Goal: Information Seeking & Learning: Learn about a topic

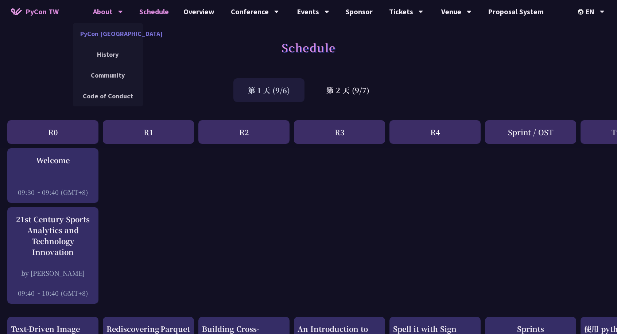
click at [125, 35] on link "PyCon [GEOGRAPHIC_DATA]" at bounding box center [108, 33] width 70 height 17
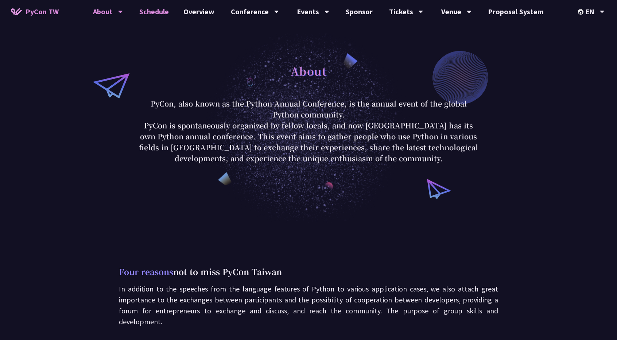
click at [172, 8] on link "Schedule" at bounding box center [154, 11] width 44 height 23
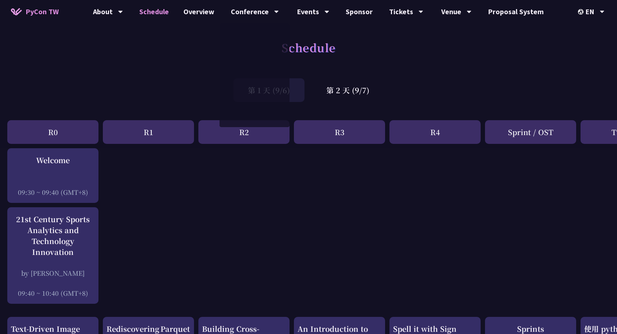
click at [118, 44] on div "Schedule" at bounding box center [308, 55] width 617 height 38
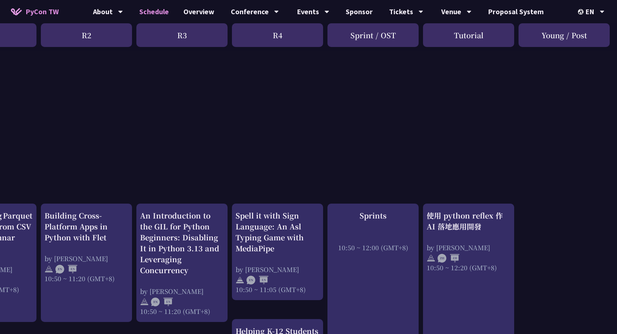
scroll to position [0, 158]
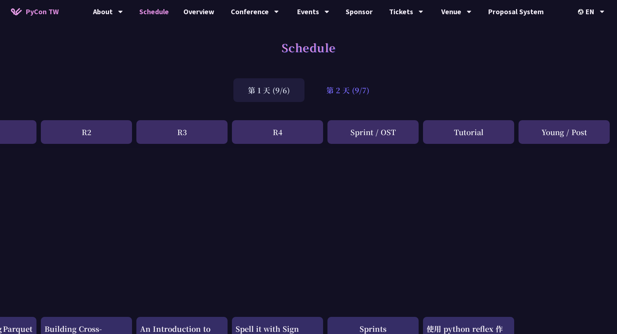
click at [354, 98] on div "第 2 天 (9/7)" at bounding box center [348, 90] width 72 height 24
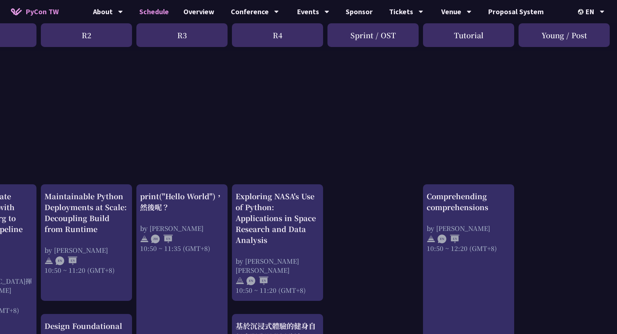
scroll to position [62, 158]
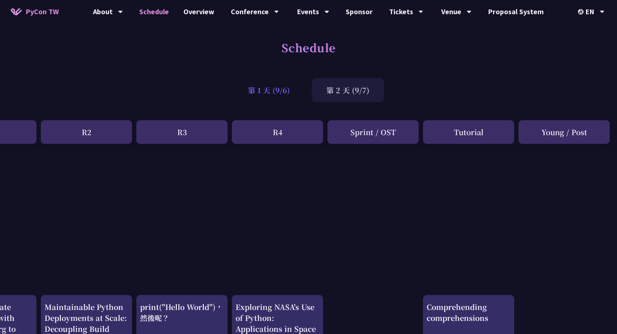
click at [277, 83] on div "第 1 天 (9/6)" at bounding box center [268, 90] width 71 height 24
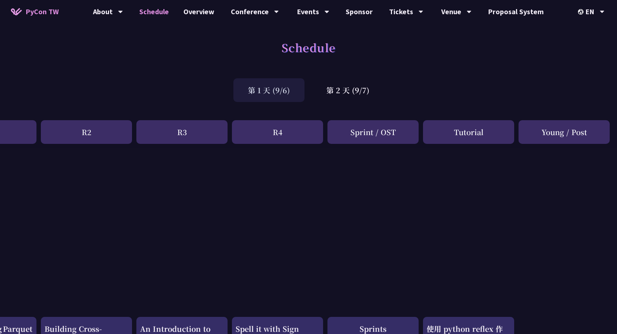
scroll to position [0, 158]
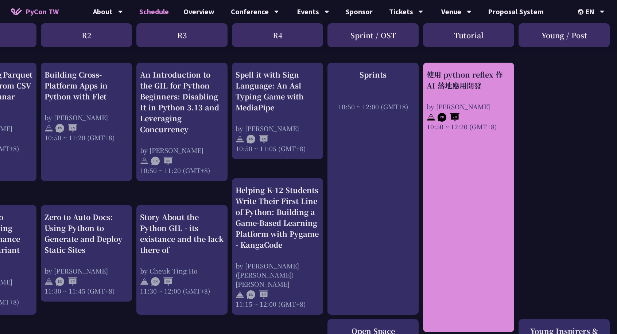
click at [472, 111] on div at bounding box center [469, 116] width 84 height 11
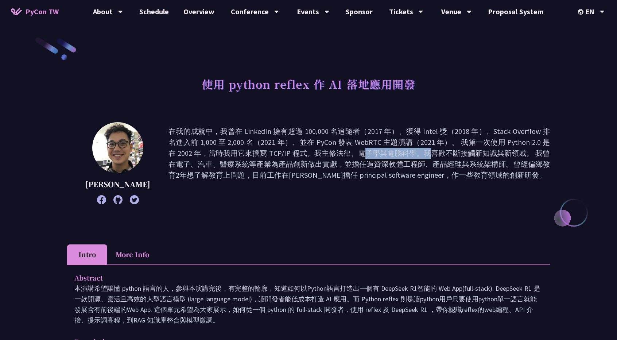
drag, startPoint x: 209, startPoint y: 151, endPoint x: 244, endPoint y: 151, distance: 35.7
click at [244, 151] on p "在我的成就中，我曾在 LinkedIn 擁有超過 100,000 名追隨者（2017 年）、獲得 Intel 獎（2018 年）、Stack Overflow…" at bounding box center [358, 163] width 381 height 75
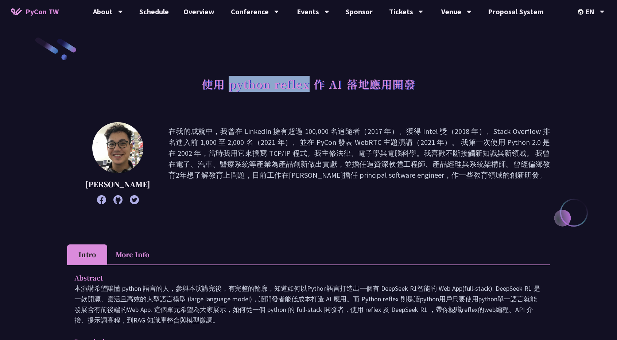
drag, startPoint x: 228, startPoint y: 88, endPoint x: 307, endPoint y: 86, distance: 79.2
click at [307, 86] on h1 "使用 python reflex 作 AI 落地應用開發" at bounding box center [309, 84] width 214 height 22
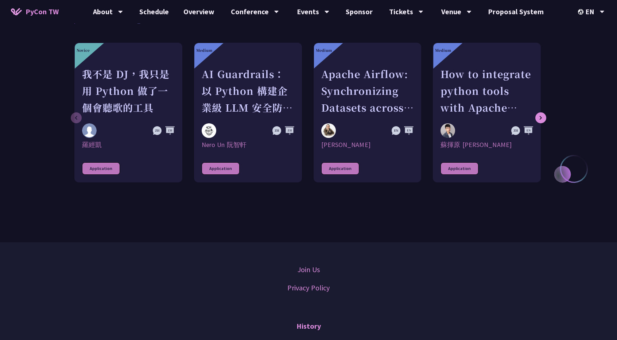
scroll to position [696, 0]
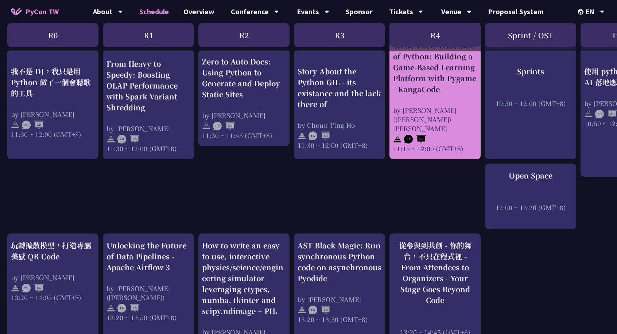
scroll to position [401, 0]
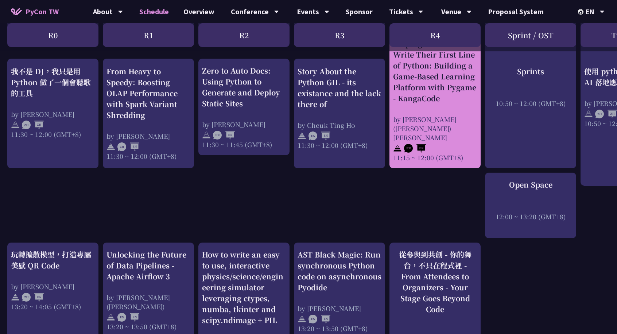
click at [436, 116] on div "by [PERSON_NAME] ([PERSON_NAME]) [PERSON_NAME]" at bounding box center [435, 128] width 84 height 27
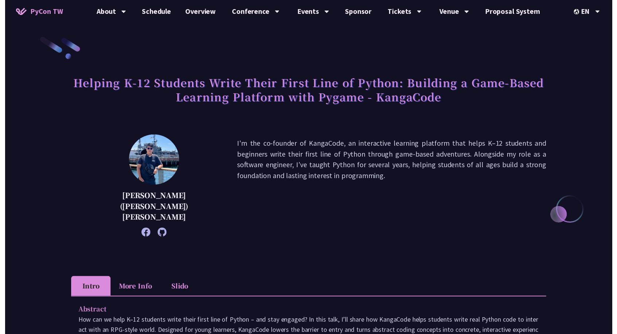
scroll to position [401, 0]
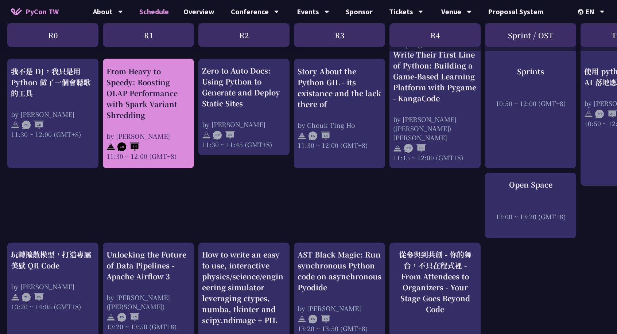
click at [165, 132] on div "by [PERSON_NAME]" at bounding box center [148, 135] width 84 height 9
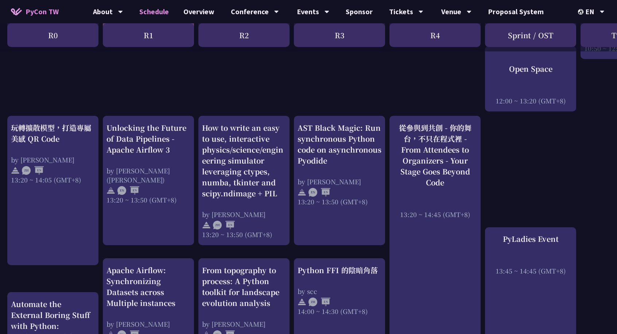
scroll to position [546, 0]
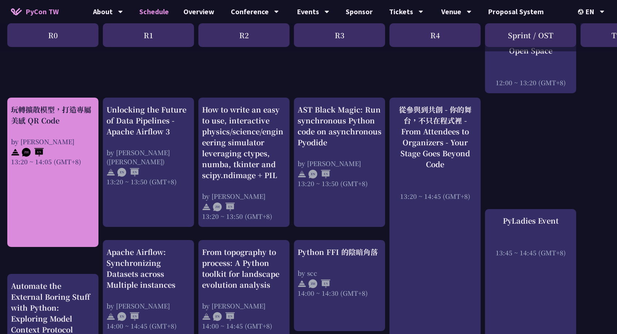
click at [69, 158] on div "玩轉擴散模型，打造專屬美感 QR Code by Jiawei 13:20 ~ 14:05 (GMT+8)" at bounding box center [52, 173] width 91 height 150
click at [58, 104] on div "玩轉擴散模型，打造專屬美感 QR Code" at bounding box center [53, 115] width 84 height 22
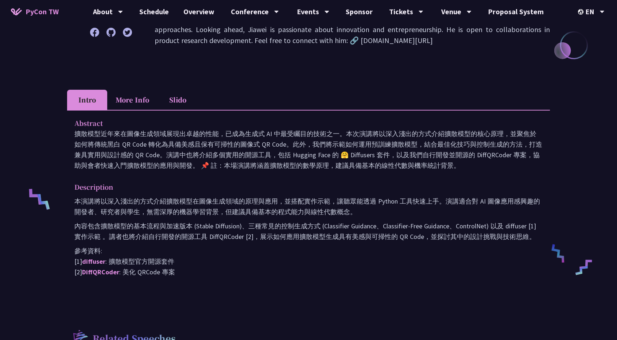
scroll to position [182, 0]
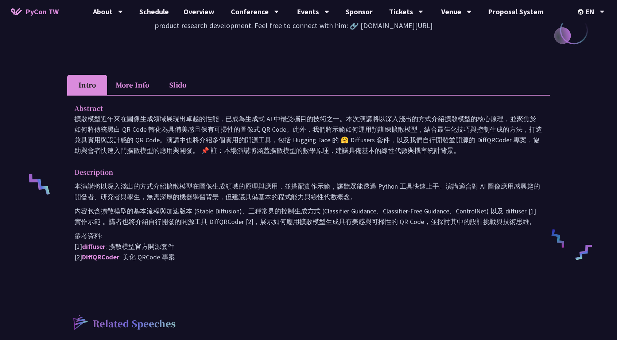
click at [128, 83] on li "More Info" at bounding box center [132, 85] width 50 height 20
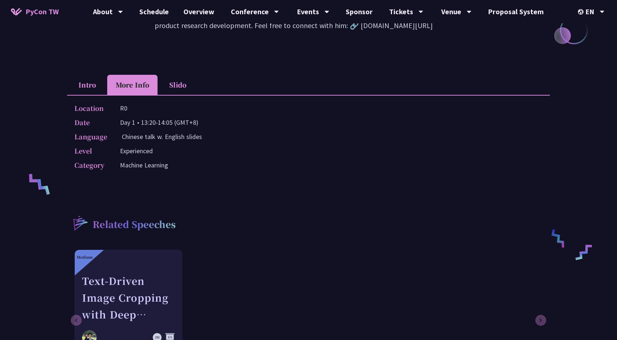
click at [171, 76] on li "Slido" at bounding box center [178, 85] width 40 height 20
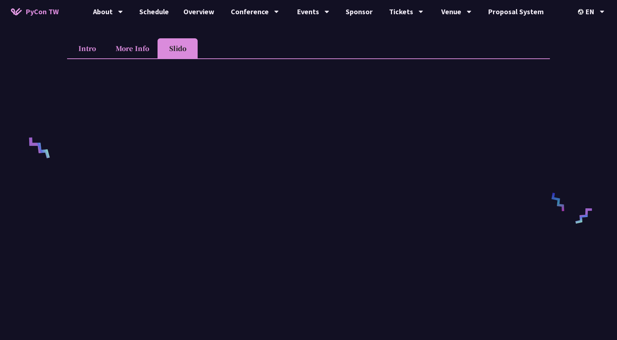
scroll to position [218, 0]
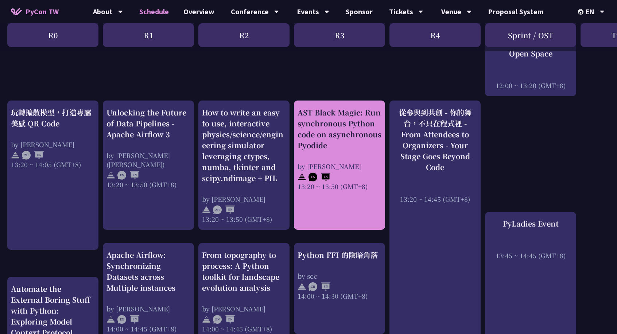
scroll to position [546, 0]
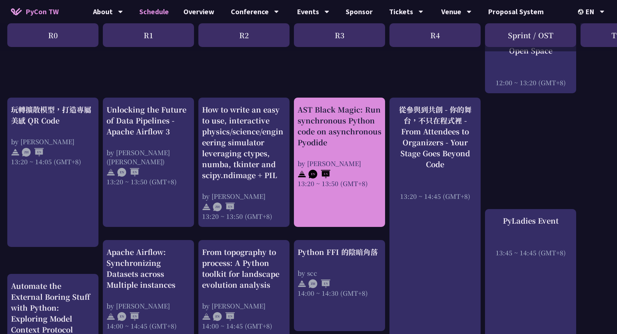
click at [327, 189] on div "AST Black Magic: Run synchronous Python code on asynchronous Pyodide by [PERSON…" at bounding box center [339, 162] width 91 height 129
click at [328, 112] on div "AST Black Magic: Run synchronous Python code on asynchronous Pyodide" at bounding box center [340, 126] width 84 height 44
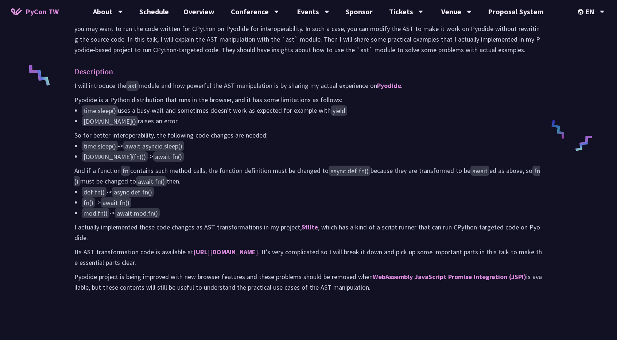
scroll to position [292, 0]
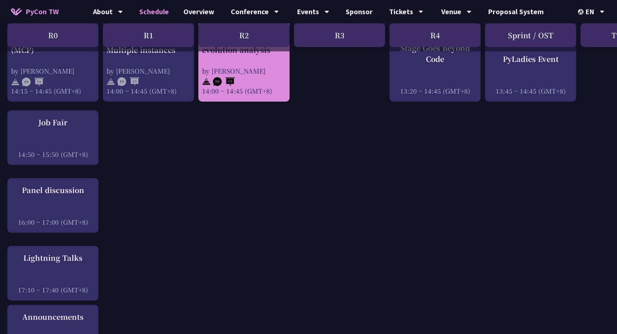
scroll to position [838, 0]
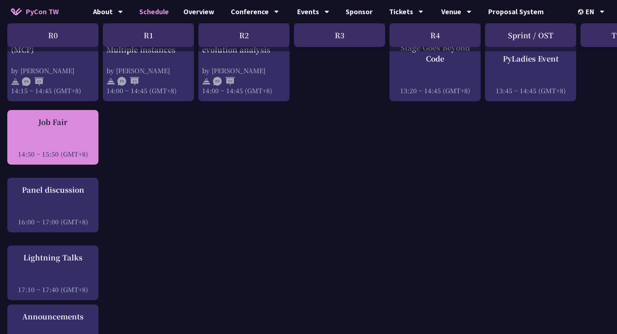
click at [76, 150] on div "14:50 ~ 15:50 (GMT+8)" at bounding box center [53, 154] width 84 height 9
click at [68, 126] on div "Job Fair 14:50 ~ 15:50 (GMT+8)" at bounding box center [53, 138] width 84 height 42
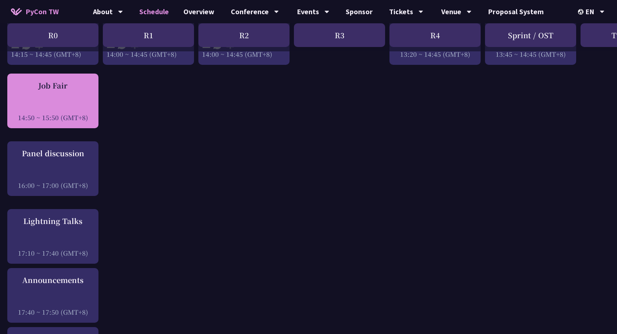
click at [79, 91] on div "Job Fair 14:50 ~ 15:50 (GMT+8)" at bounding box center [53, 101] width 84 height 42
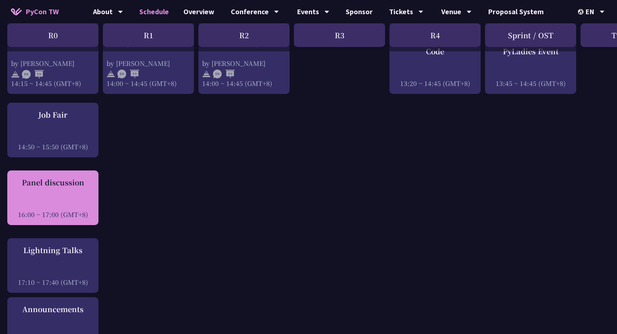
scroll to position [838, 0]
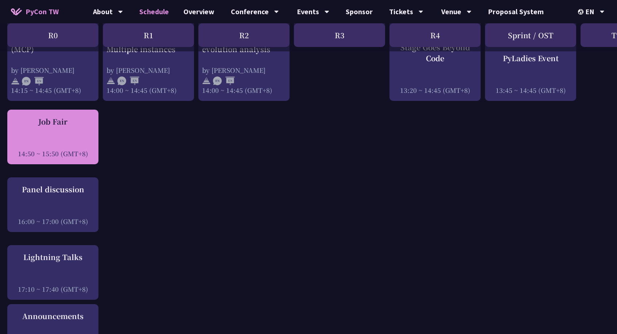
click at [84, 127] on div "Job Fair 14:50 ~ 15:50 (GMT+8)" at bounding box center [53, 137] width 84 height 42
click at [91, 138] on div at bounding box center [53, 143] width 84 height 11
click at [90, 129] on div "Job Fair 14:50 ~ 15:50 (GMT+8)" at bounding box center [53, 137] width 84 height 42
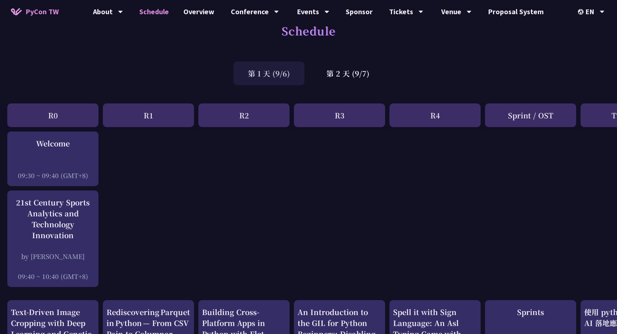
scroll to position [0, 0]
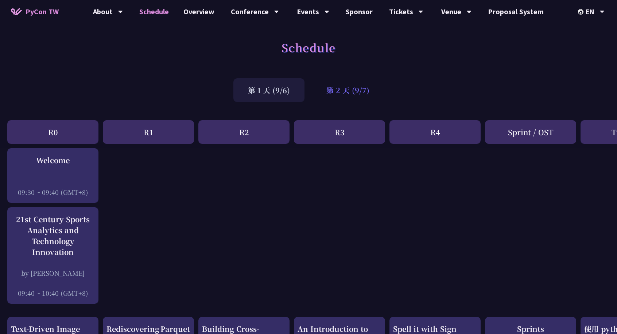
click at [335, 84] on div "第 2 天 (9/7)" at bounding box center [348, 90] width 72 height 24
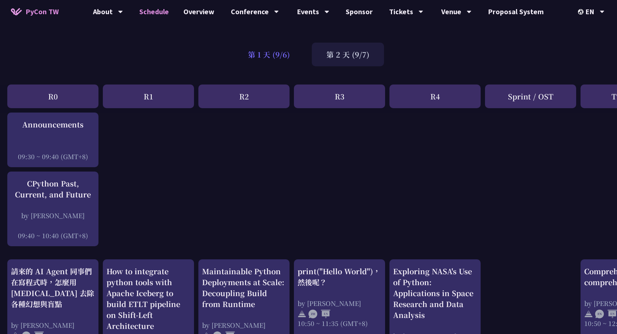
scroll to position [36, 0]
click at [263, 59] on div "第 1 天 (9/6)" at bounding box center [268, 55] width 71 height 24
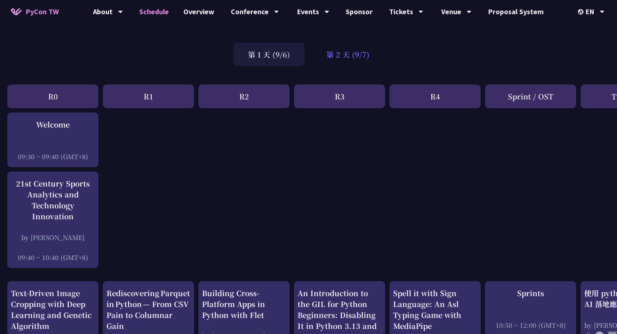
click at [342, 53] on div "第 2 天 (9/7)" at bounding box center [348, 55] width 72 height 24
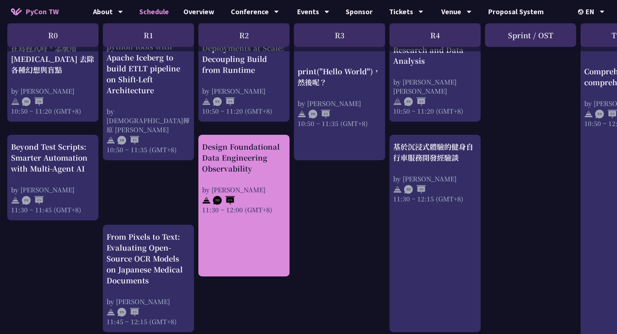
scroll to position [291, 0]
click at [244, 261] on div "Design Foundational Data Engineering Observability by [PERSON_NAME] 11:30 ~ 12:…" at bounding box center [243, 205] width 91 height 142
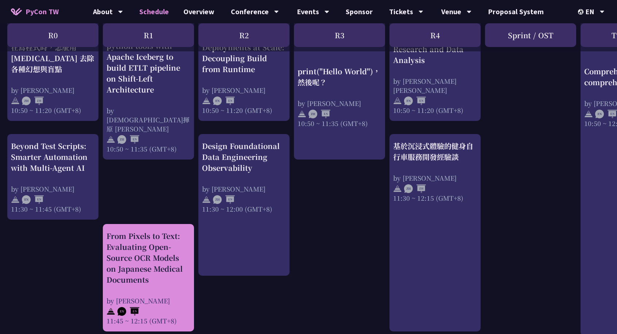
click at [154, 267] on div "From Pixels to Text: Evaluating Open-Source OCR Models on Japanese Medical Docu…" at bounding box center [148, 258] width 84 height 55
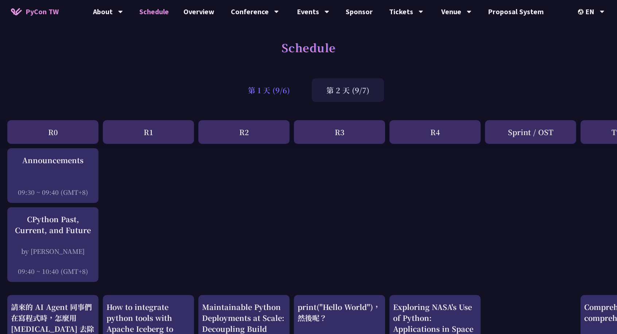
click at [269, 91] on div "第 1 天 (9/6)" at bounding box center [268, 90] width 71 height 24
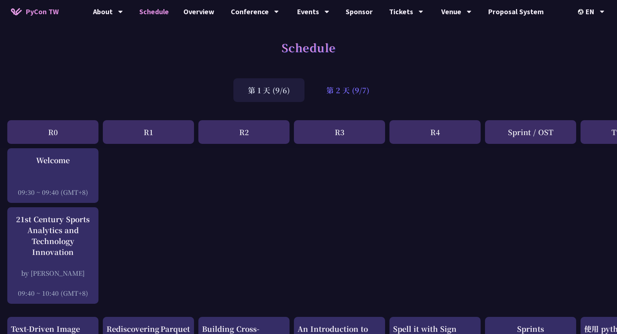
click at [340, 88] on div "第 2 天 (9/7)" at bounding box center [348, 90] width 72 height 24
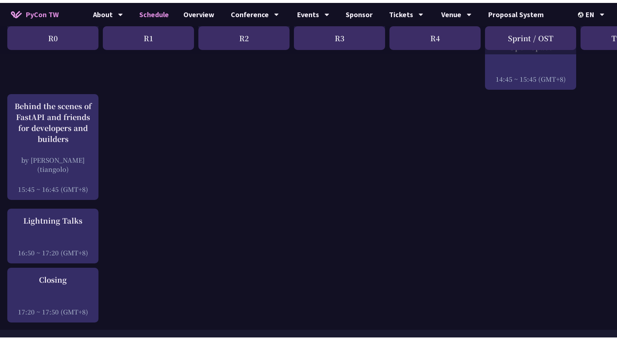
scroll to position [909, 0]
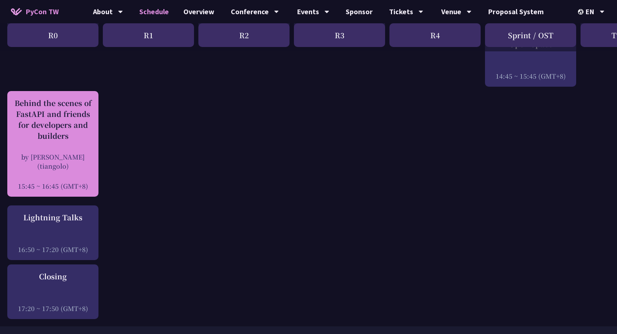
click at [89, 133] on div "Behind the scenes of FastAPI and friends for developers and builders" at bounding box center [53, 120] width 84 height 44
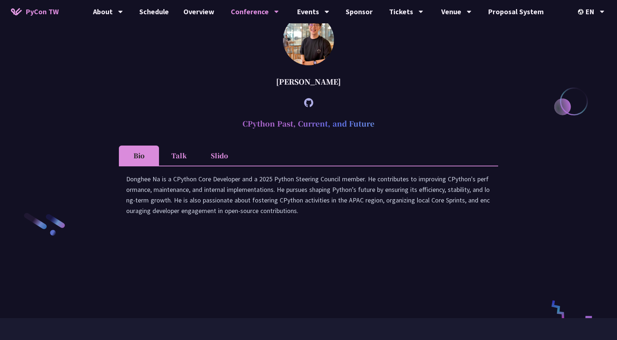
scroll to position [982, 0]
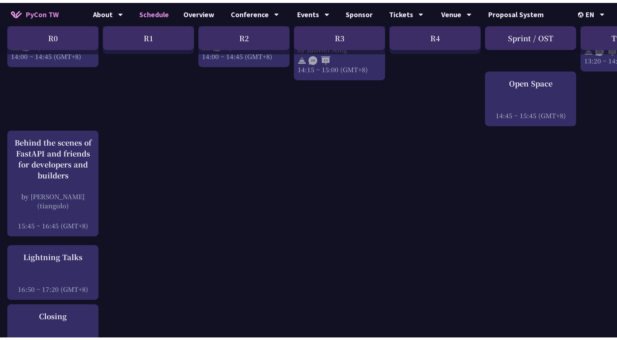
scroll to position [872, 0]
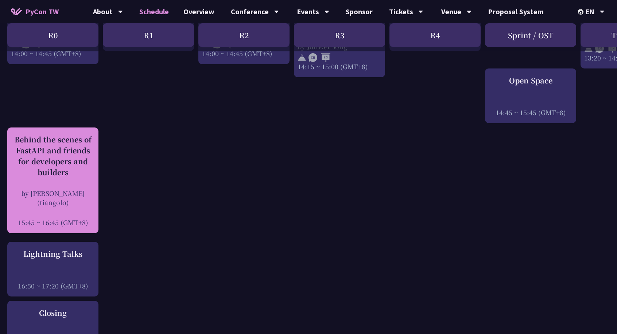
click at [98, 131] on div "Behind the scenes of FastAPI and friends for developers and builders by [PERSON…" at bounding box center [52, 181] width 91 height 106
click at [84, 165] on div "Behind the scenes of FastAPI and friends for developers and builders" at bounding box center [53, 156] width 84 height 44
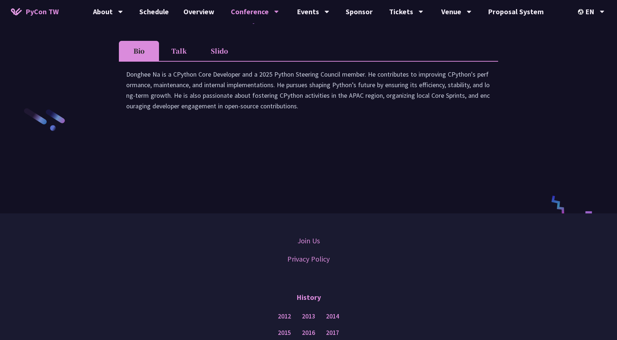
scroll to position [1091, 0]
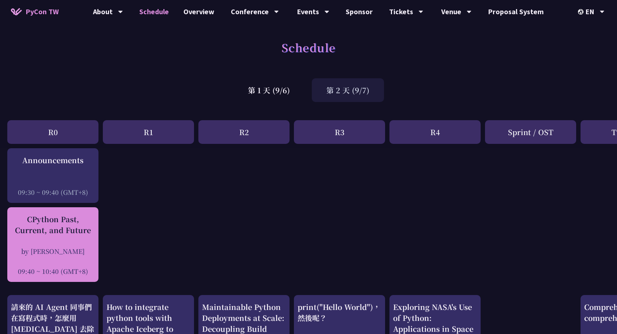
click at [93, 234] on div "CPython Past, Current, and Future" at bounding box center [53, 225] width 84 height 22
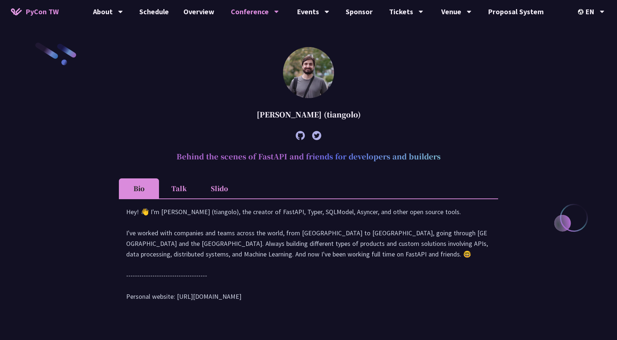
scroll to position [218, 0]
drag, startPoint x: 14, startPoint y: 5, endPoint x: 31, endPoint y: 148, distance: 144.7
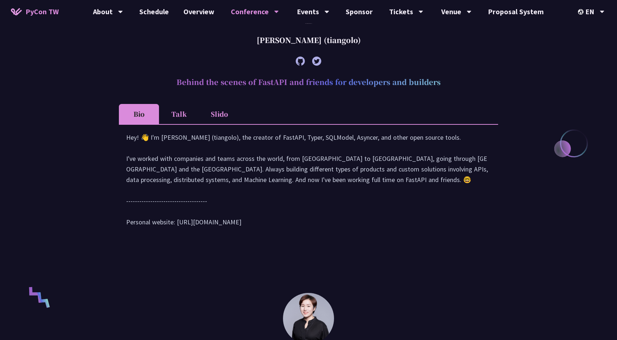
scroll to position [293, 0]
click at [183, 113] on li "Talk" at bounding box center [179, 114] width 40 height 20
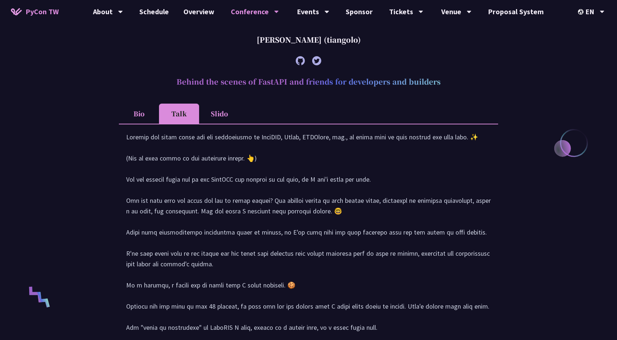
click at [138, 124] on div at bounding box center [308, 278] width 379 height 308
click at [149, 108] on li "Bio" at bounding box center [139, 114] width 40 height 20
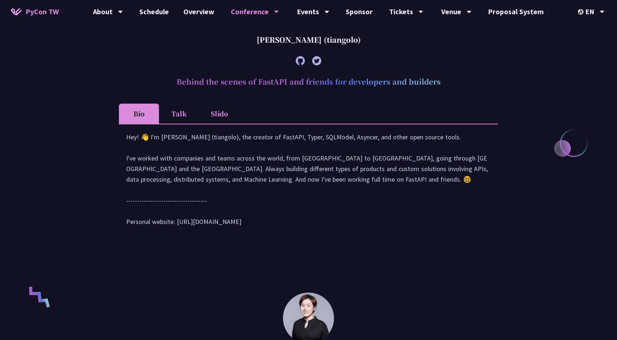
click at [181, 112] on li "Talk" at bounding box center [179, 114] width 40 height 20
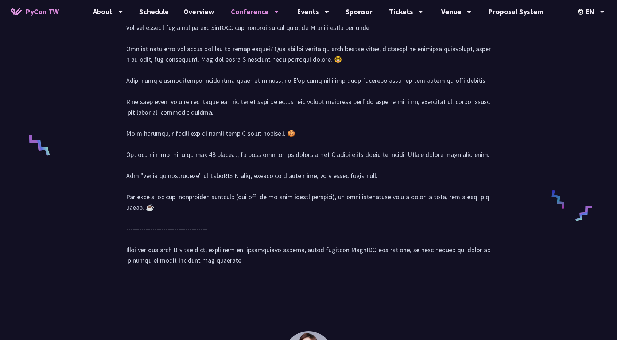
scroll to position [327, 0]
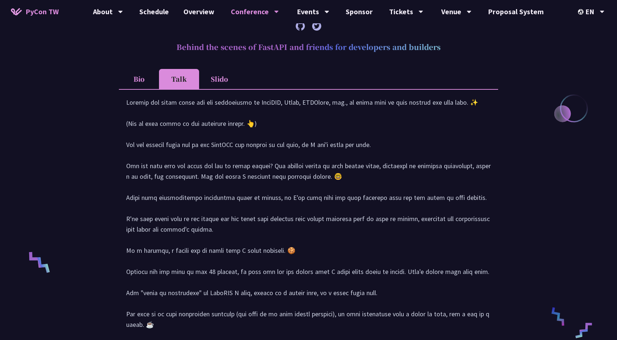
drag, startPoint x: 222, startPoint y: 75, endPoint x: 220, endPoint y: 78, distance: 4.7
click at [222, 75] on li "Slido" at bounding box center [219, 79] width 40 height 20
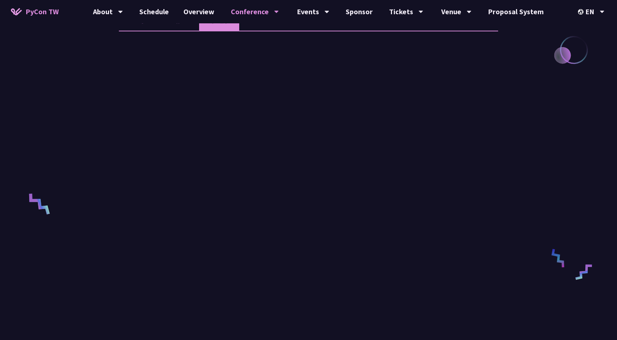
scroll to position [323, 0]
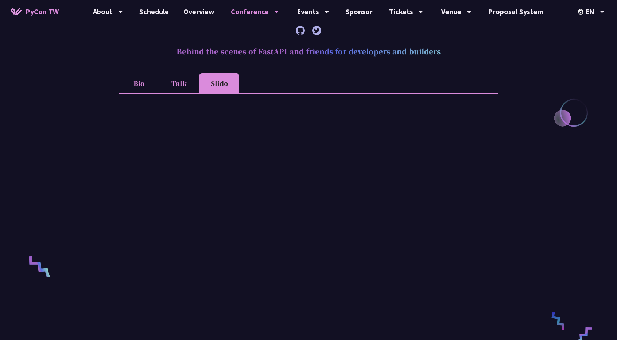
click at [178, 85] on li "Talk" at bounding box center [179, 83] width 40 height 20
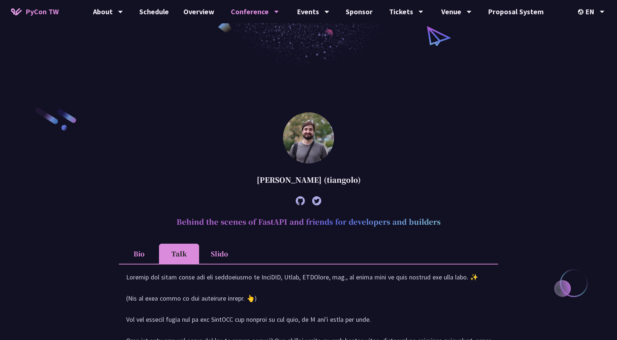
scroll to position [139, 0]
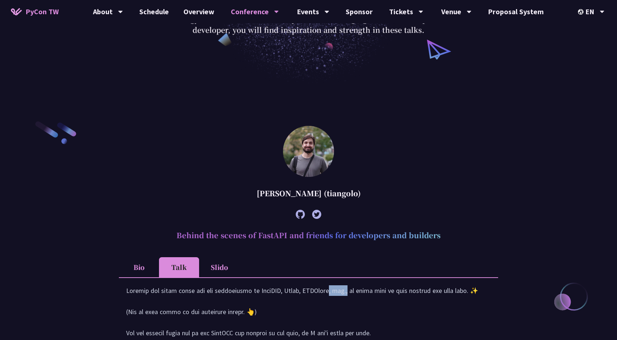
drag, startPoint x: 255, startPoint y: 304, endPoint x: 275, endPoint y: 299, distance: 21.0
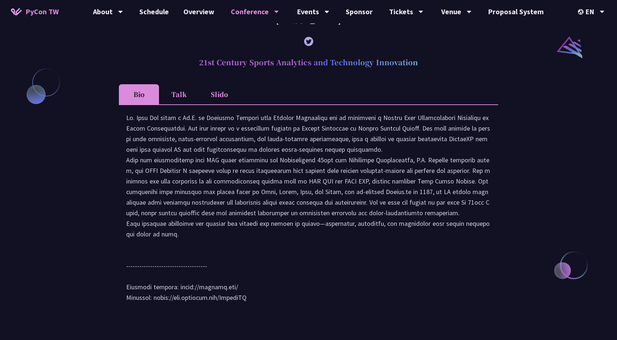
scroll to position [823, 0]
click at [172, 98] on li "Talk" at bounding box center [179, 94] width 40 height 20
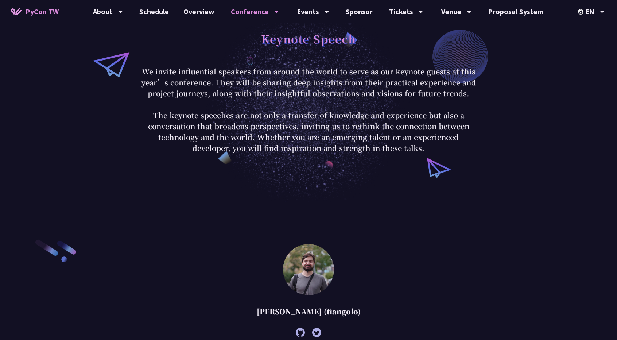
scroll to position [0, 0]
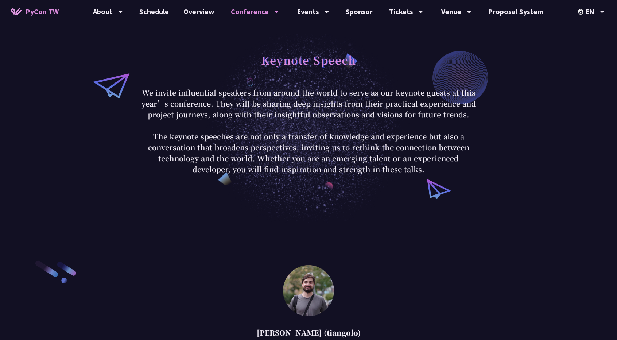
click at [47, 5] on link "PyCon TW" at bounding box center [35, 12] width 62 height 18
